Goal: Task Accomplishment & Management: Use online tool/utility

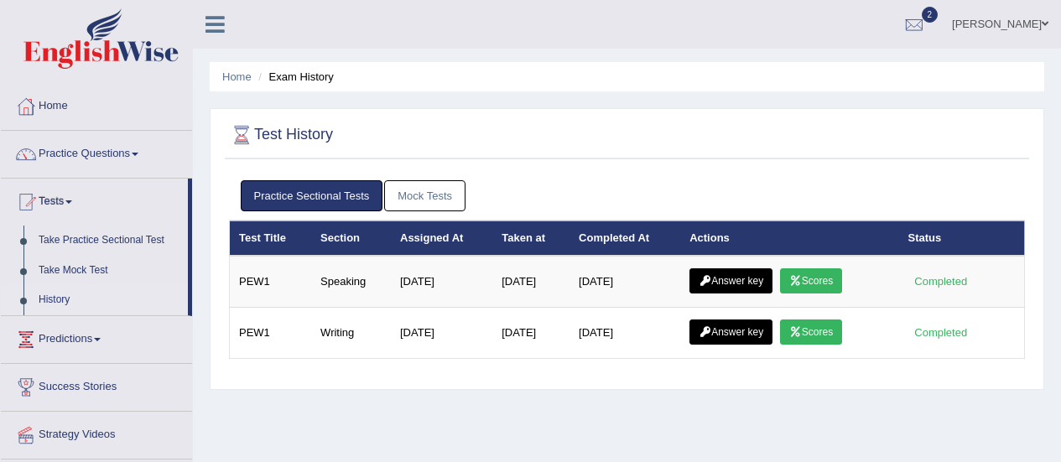
click at [817, 283] on link "Scores" at bounding box center [811, 280] width 62 height 25
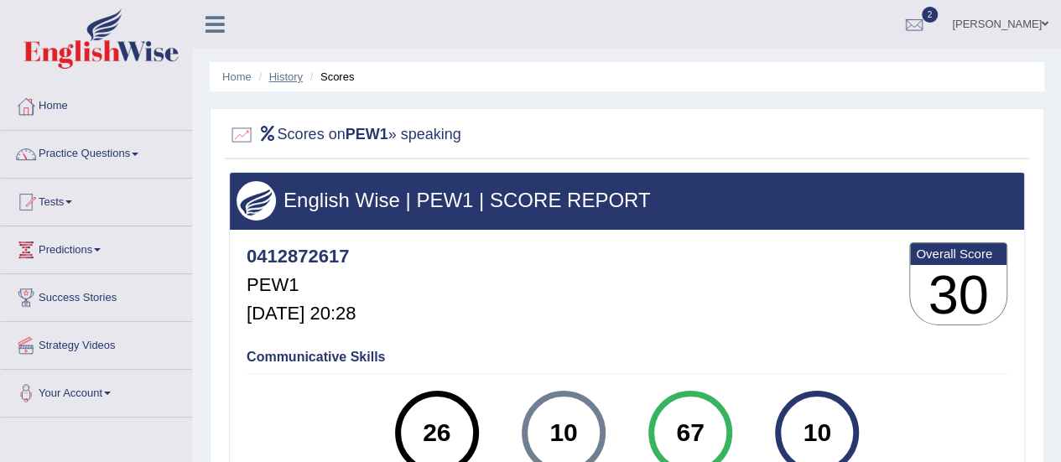
click at [289, 77] on link "History" at bounding box center [286, 76] width 34 height 13
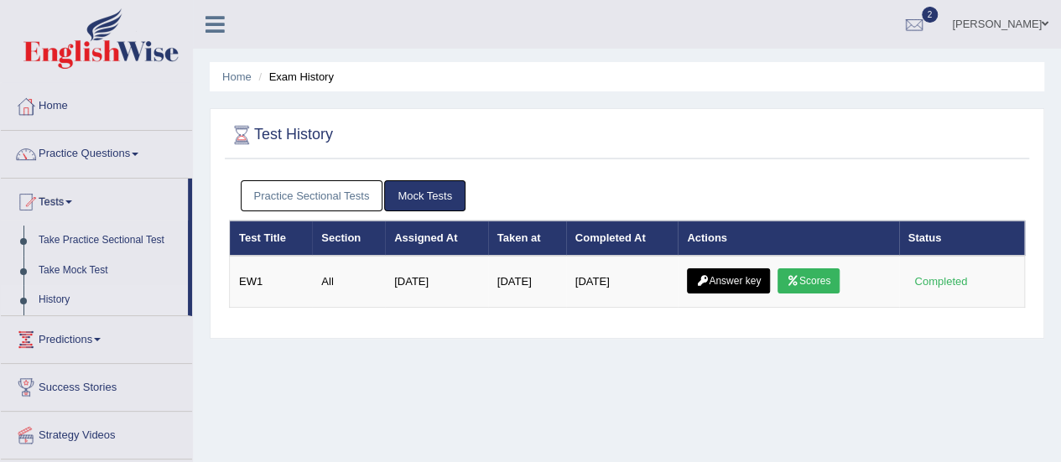
click at [374, 190] on link "Practice Sectional Tests" at bounding box center [312, 195] width 143 height 31
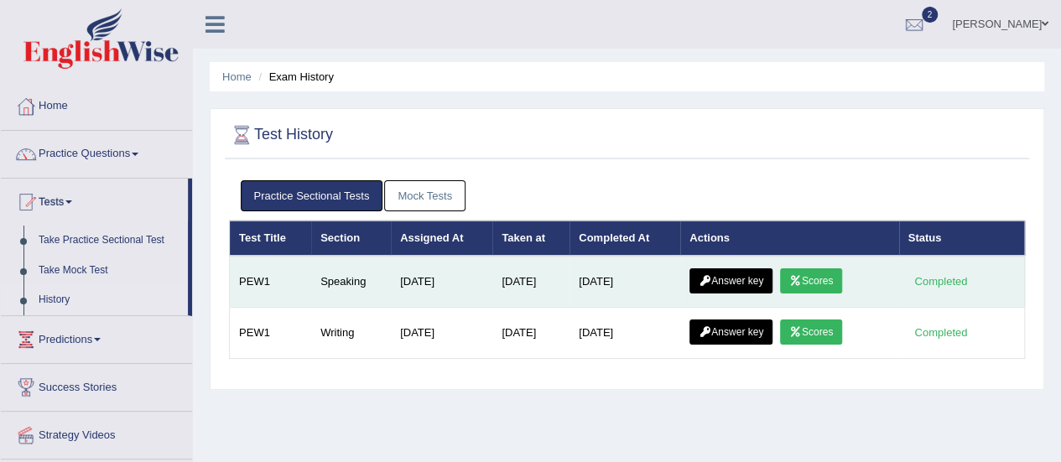
click at [739, 280] on link "Answer key" at bounding box center [731, 280] width 83 height 25
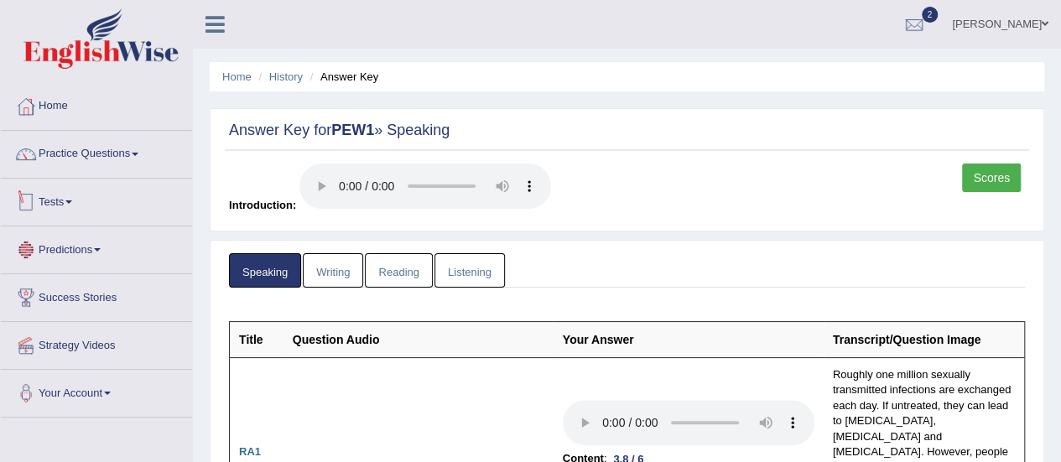
click at [60, 200] on link "Tests" at bounding box center [96, 200] width 191 height 42
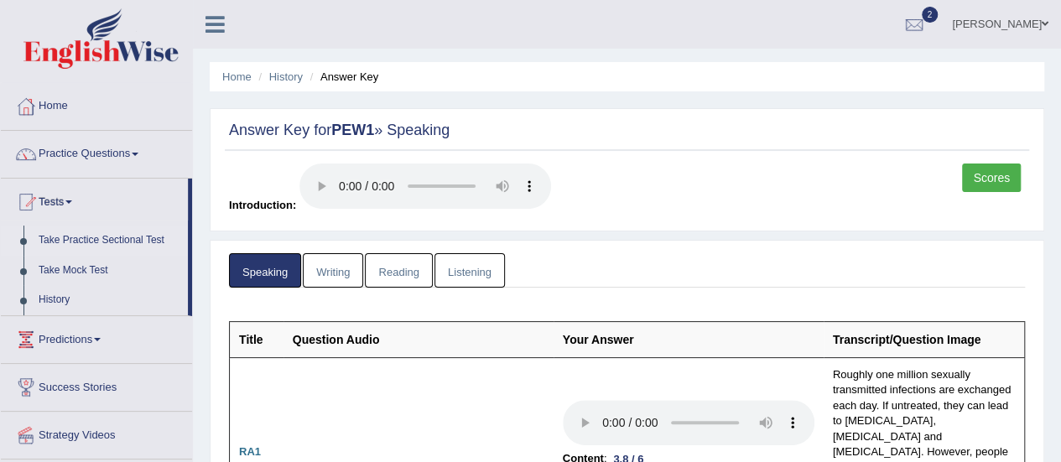
click at [91, 237] on link "Take Practice Sectional Test" at bounding box center [109, 241] width 157 height 30
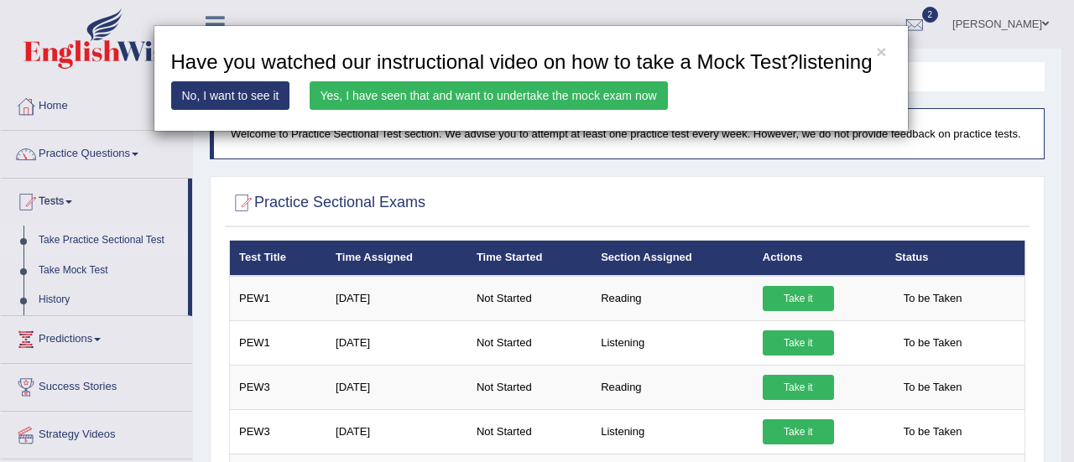
click at [946, 23] on div "× Have you watched our instructional video on how to take a Mock Test?listening…" at bounding box center [537, 231] width 1074 height 462
click at [930, 23] on div "× Have you watched our instructional video on how to take a Mock Test?listening…" at bounding box center [537, 231] width 1074 height 462
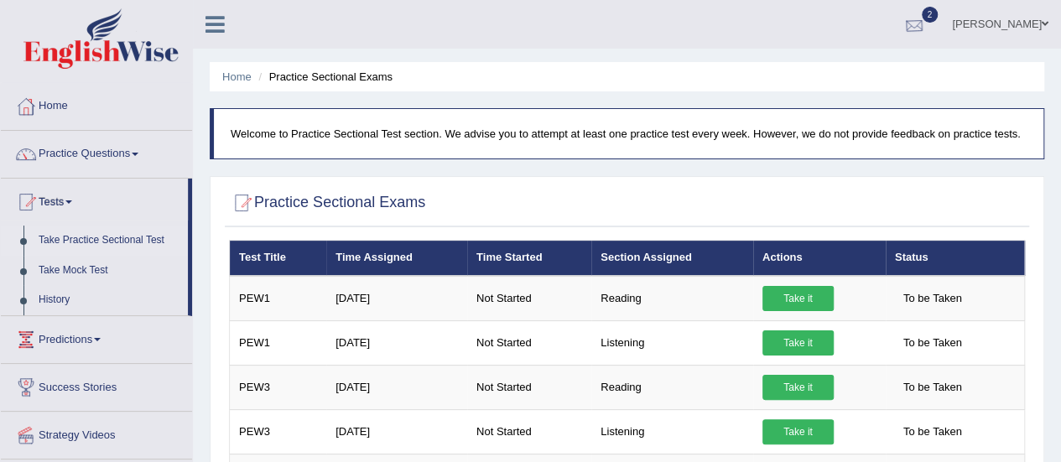
click at [927, 29] on div at bounding box center [914, 25] width 25 height 25
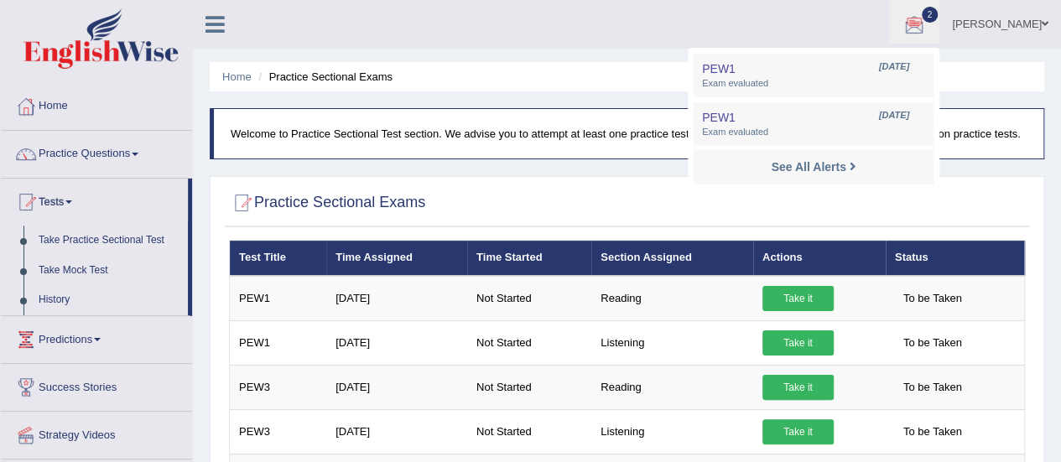
click at [927, 29] on div at bounding box center [914, 25] width 25 height 25
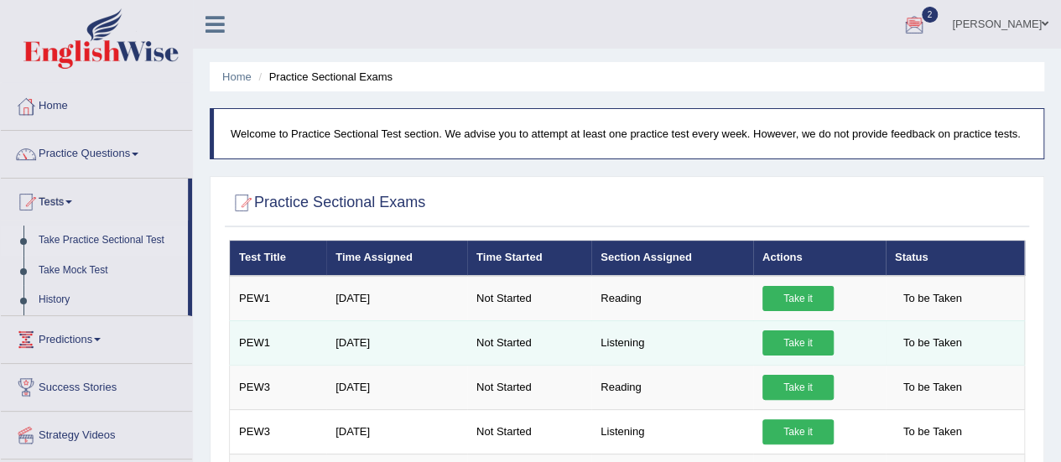
click at [790, 342] on link "Take it" at bounding box center [798, 343] width 71 height 25
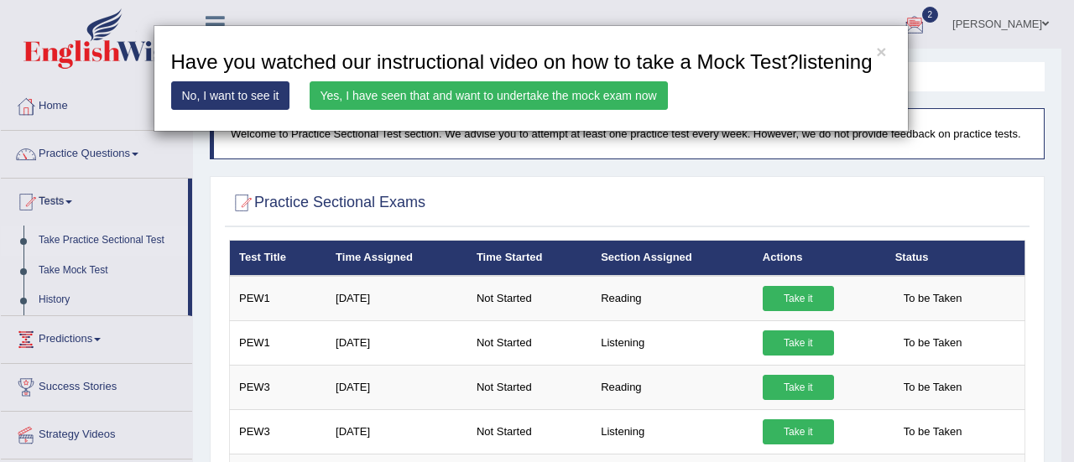
click at [539, 102] on link "Yes, I have seen that and want to undertake the mock exam now" at bounding box center [489, 95] width 358 height 29
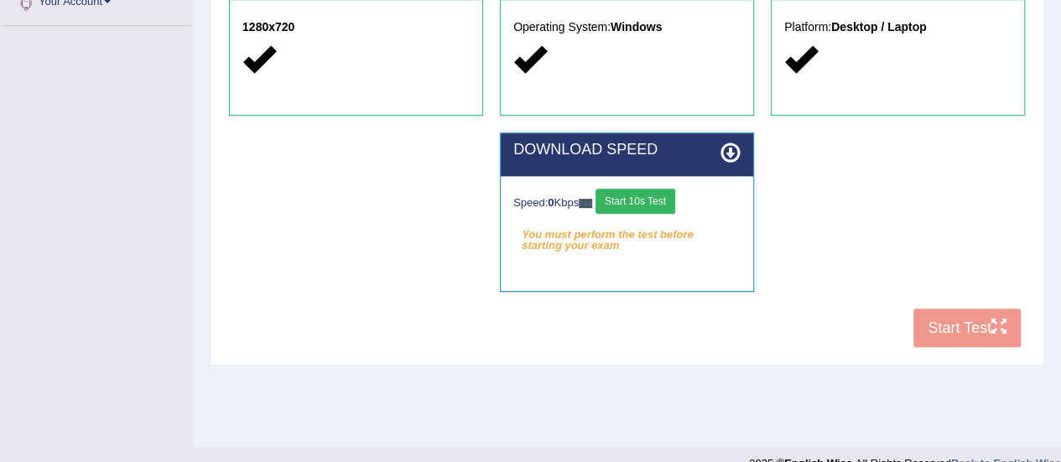
scroll to position [418, 0]
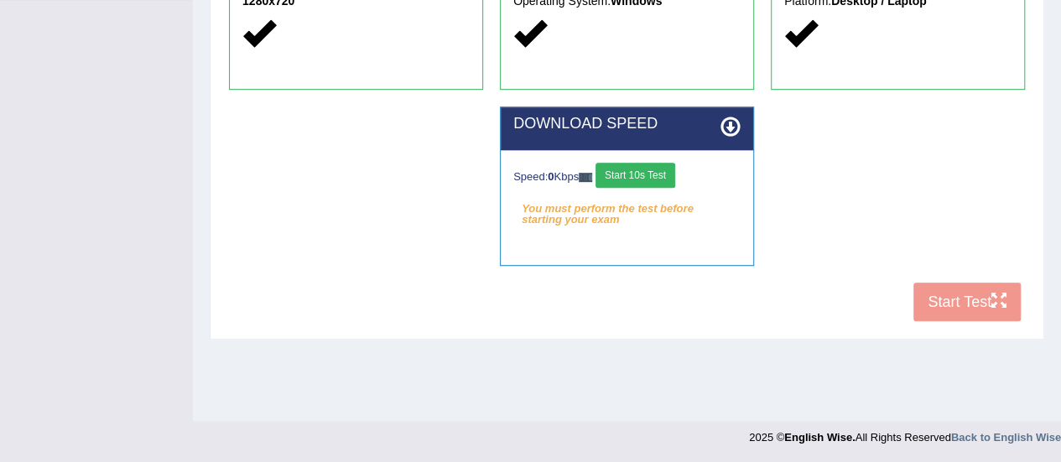
click at [652, 174] on button "Start 10s Test" at bounding box center [636, 175] width 80 height 25
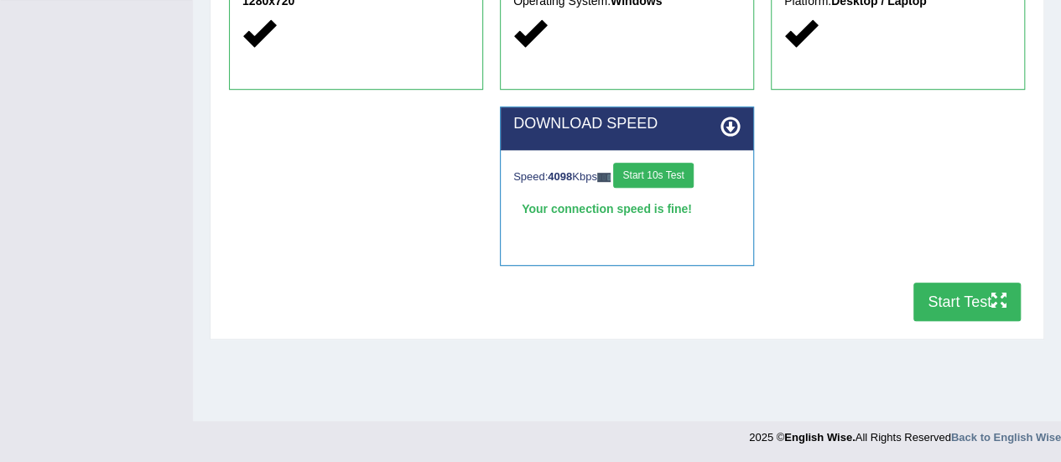
click at [950, 303] on button "Start Test" at bounding box center [967, 302] width 107 height 39
